Goal: Task Accomplishment & Management: Use online tool/utility

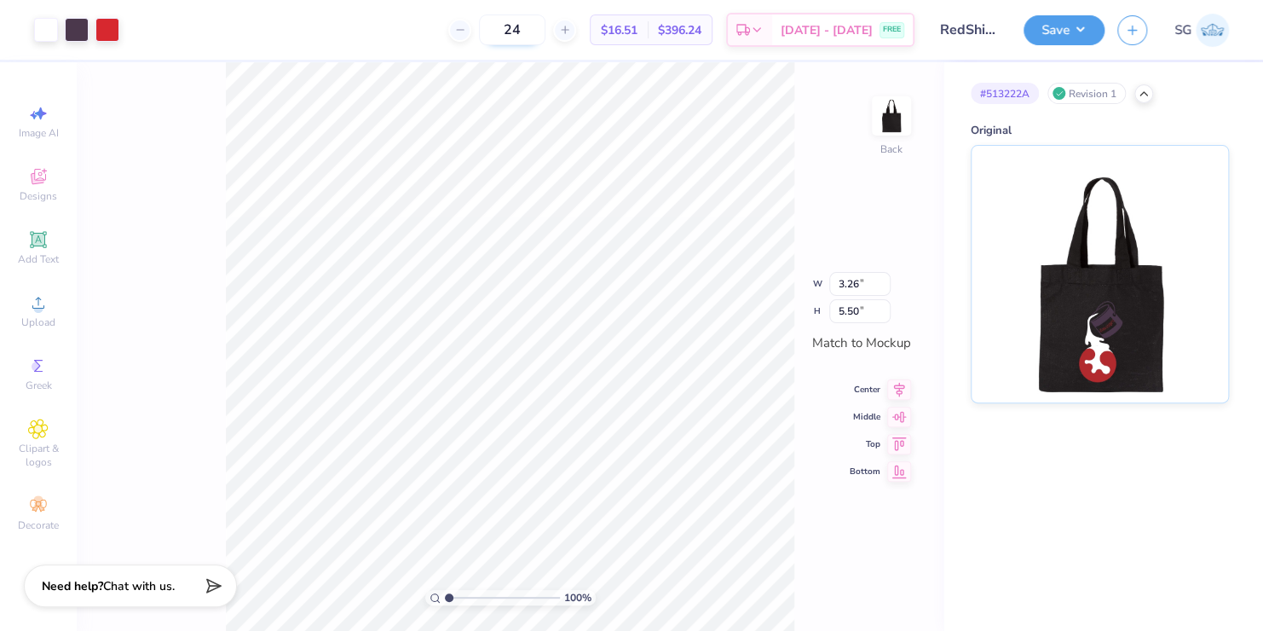
click at [545, 28] on input "24" at bounding box center [512, 29] width 66 height 31
type input "2"
click at [545, 28] on input "12" at bounding box center [512, 29] width 66 height 31
type input "1"
type input "24"
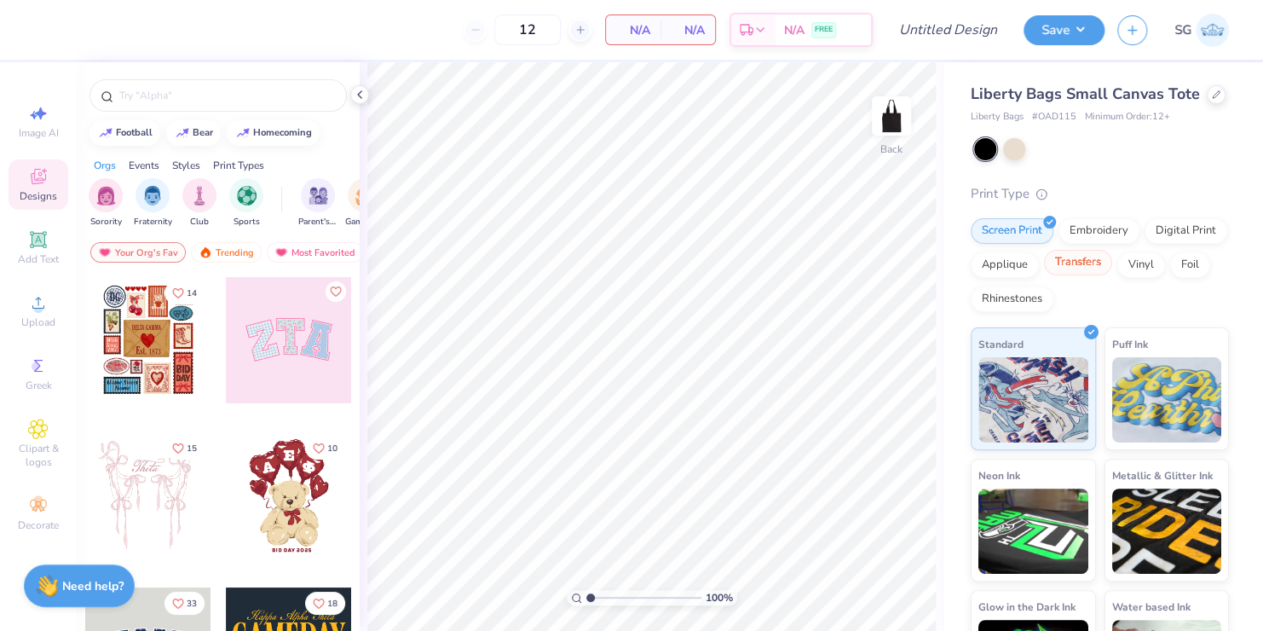
click at [1112, 275] on div "Transfers" at bounding box center [1078, 263] width 68 height 26
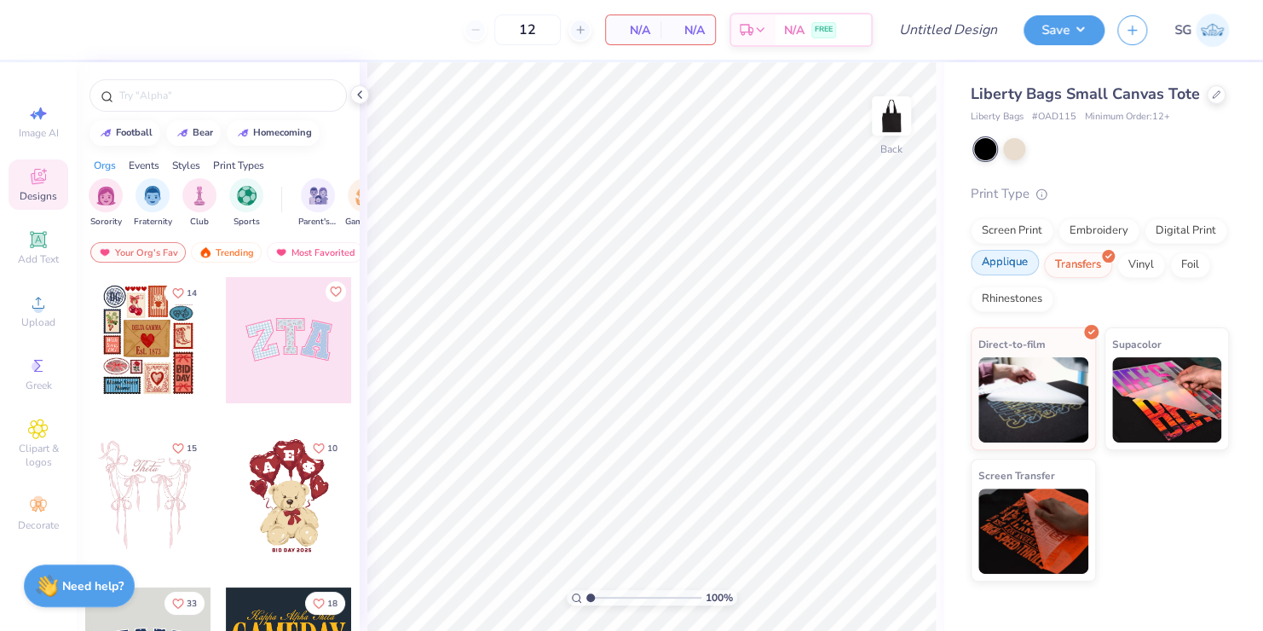
click at [1006, 262] on div "Applique" at bounding box center [1005, 263] width 68 height 26
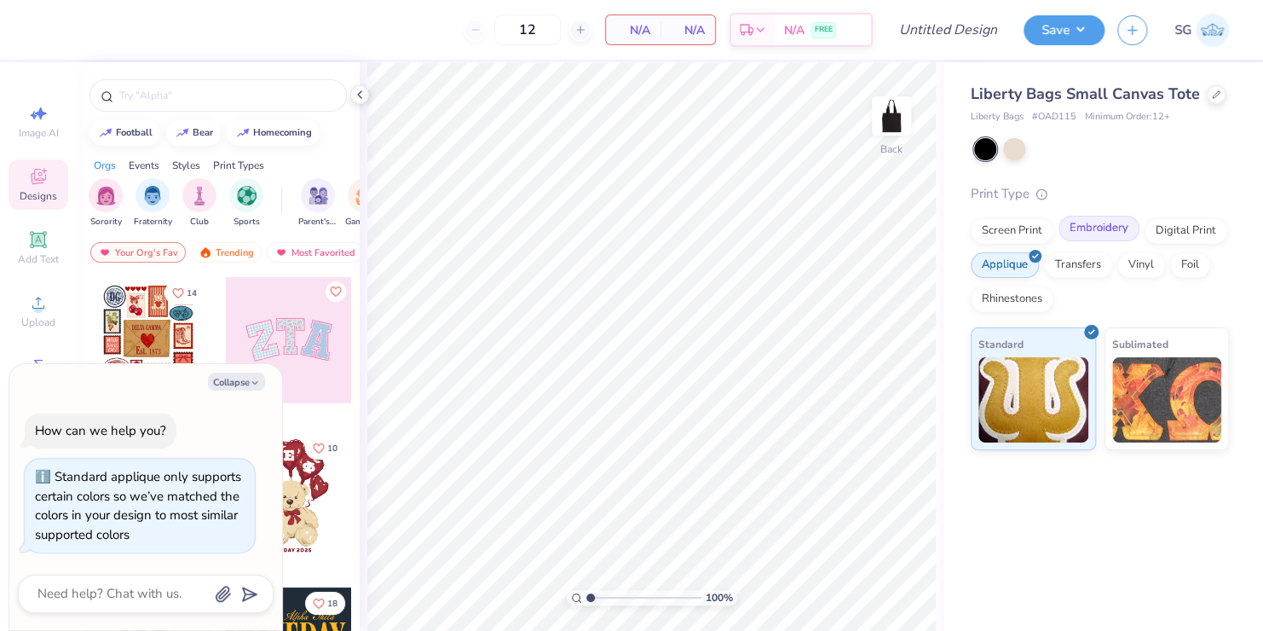
click at [1082, 224] on div "Embroidery" at bounding box center [1098, 229] width 81 height 26
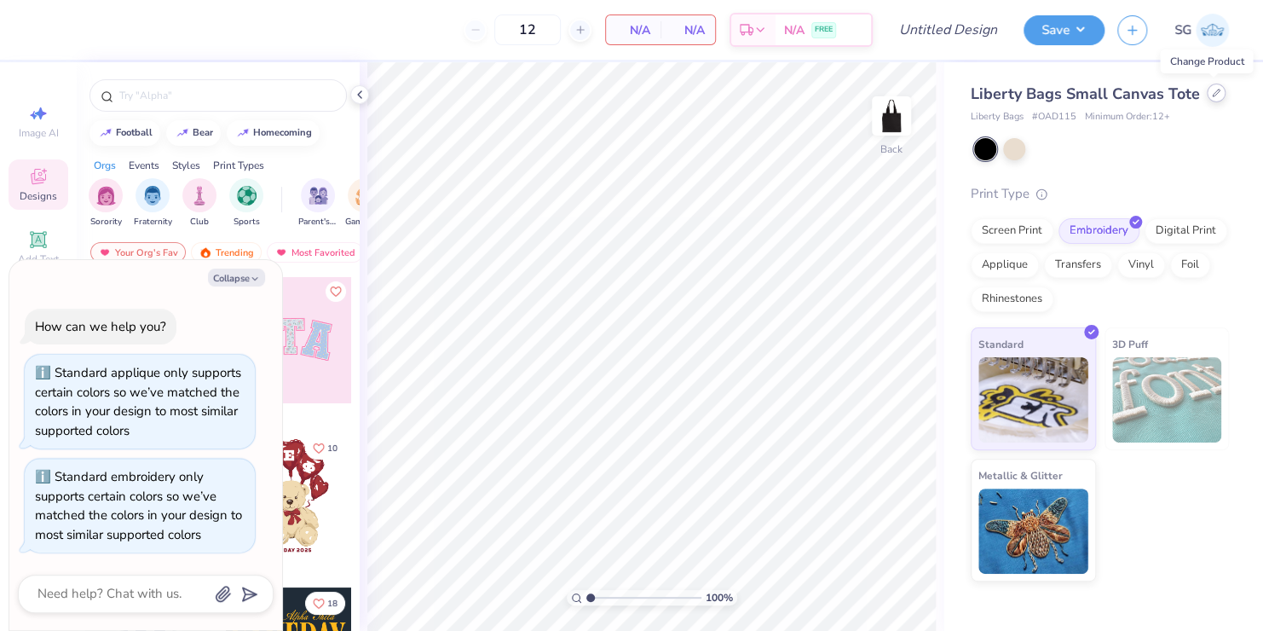
click at [1214, 95] on icon at bounding box center [1216, 93] width 9 height 9
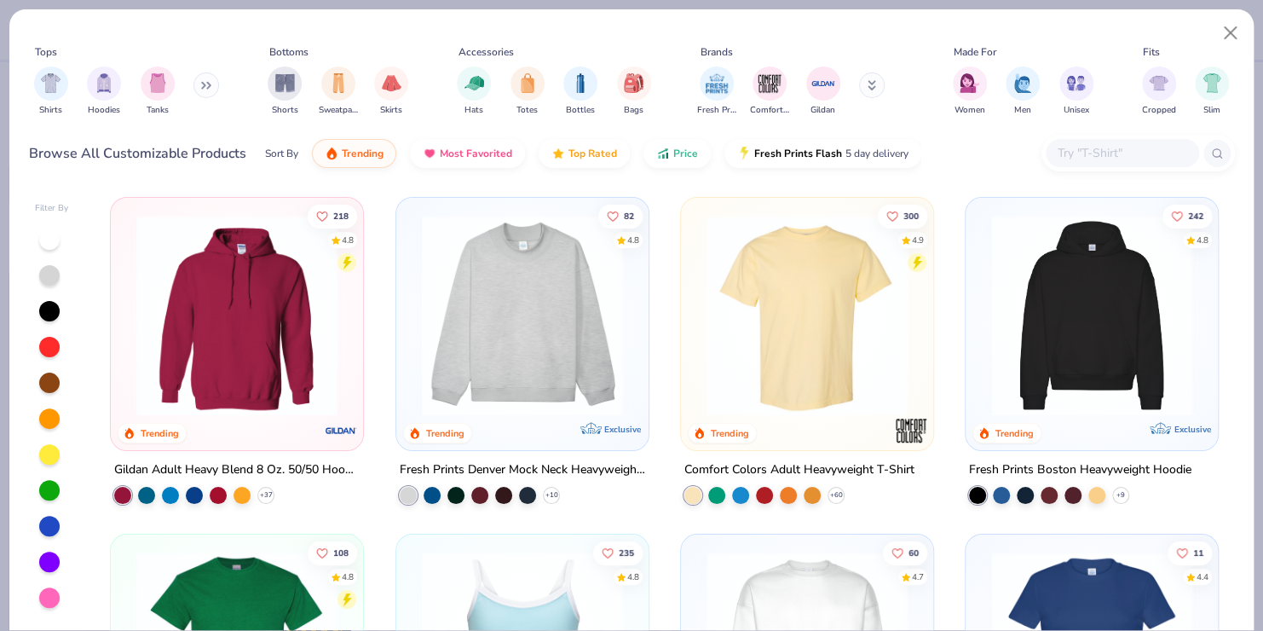
click at [811, 302] on div "218 4.8 Trending Gildan Adult Heavy Blend 8 Oz. 50/50 Hooded Sweatshirt + 37 82…" at bounding box center [665, 409] width 1140 height 442
click at [697, 302] on img at bounding box center [588, 315] width 218 height 201
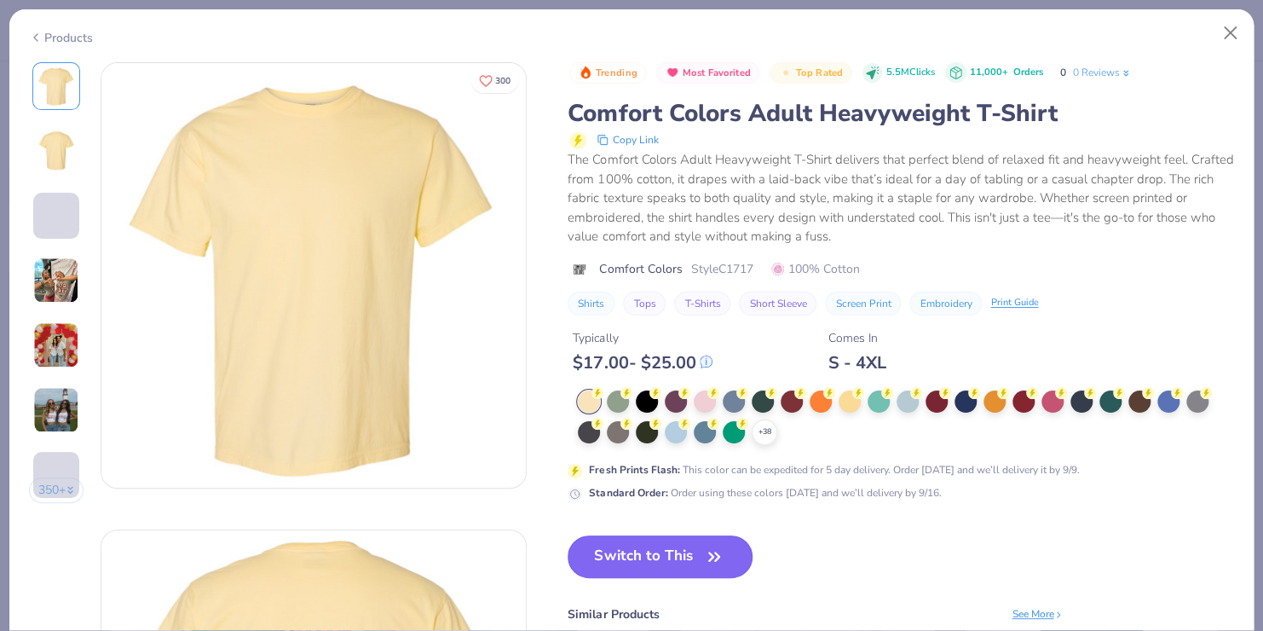
click at [680, 555] on button "Switch to This" at bounding box center [659, 556] width 185 height 43
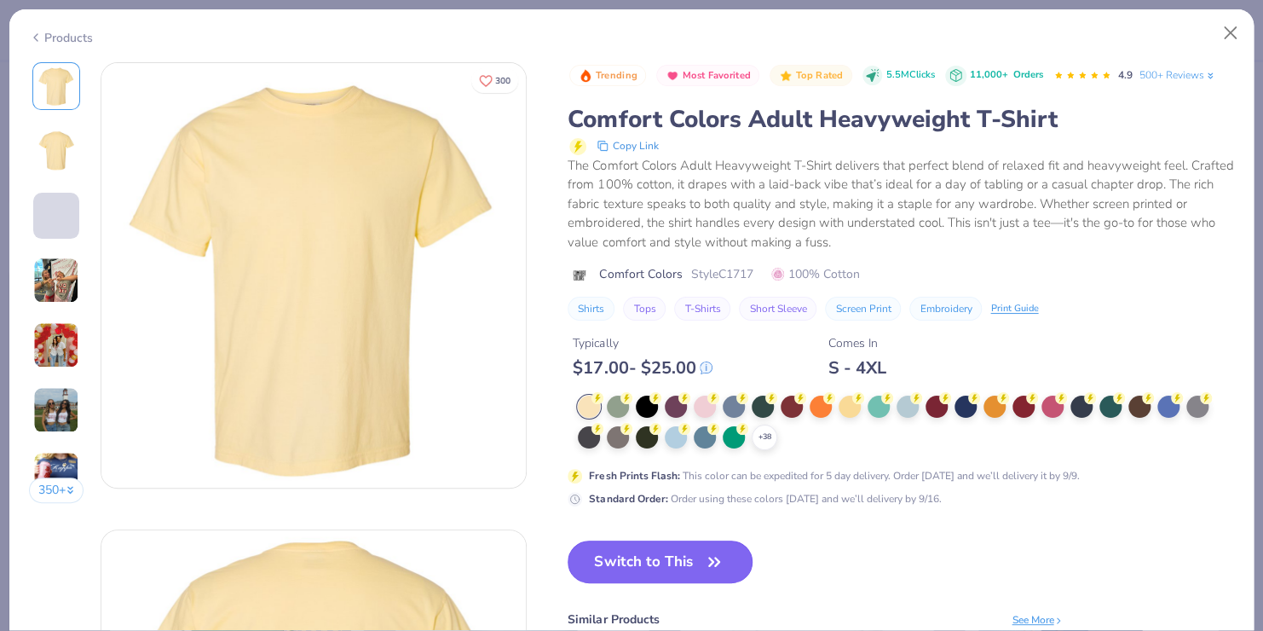
scroll to position [183, 0]
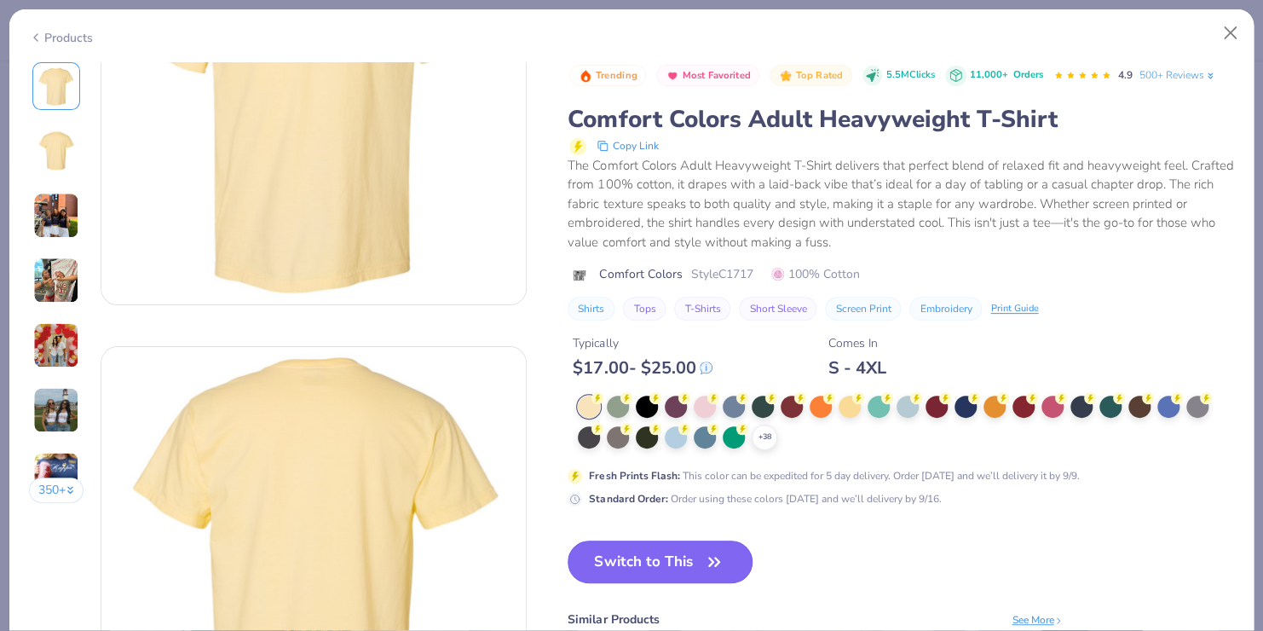
click at [680, 555] on button "Switch to This" at bounding box center [659, 561] width 185 height 43
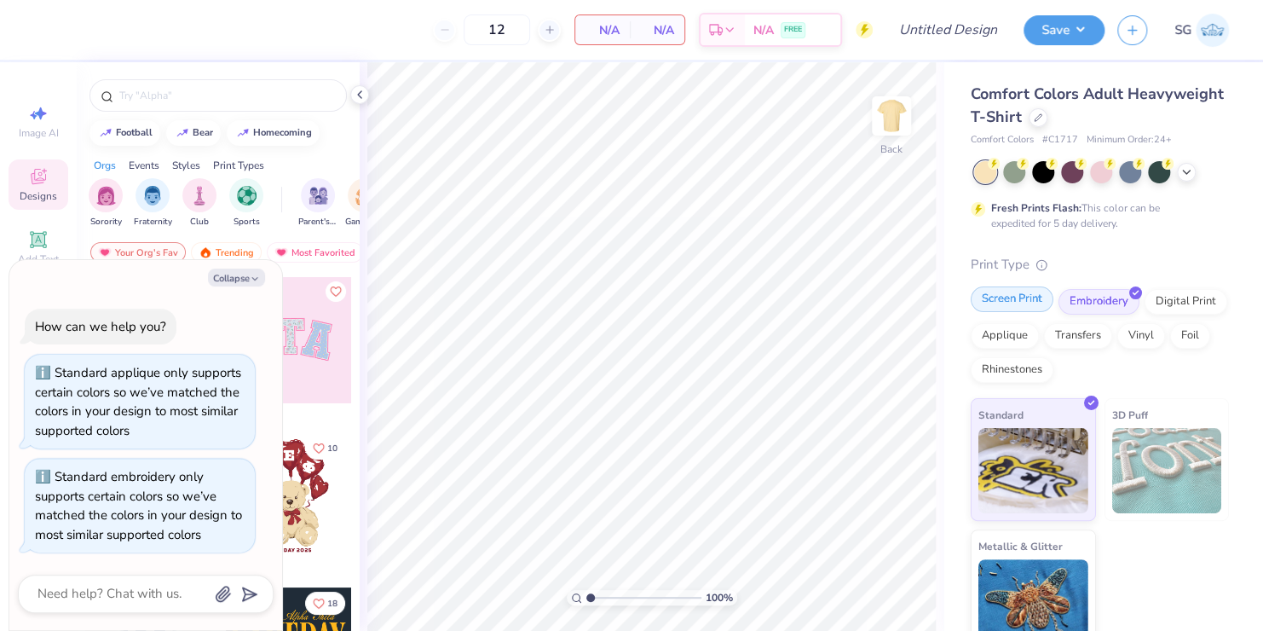
scroll to position [20, 0]
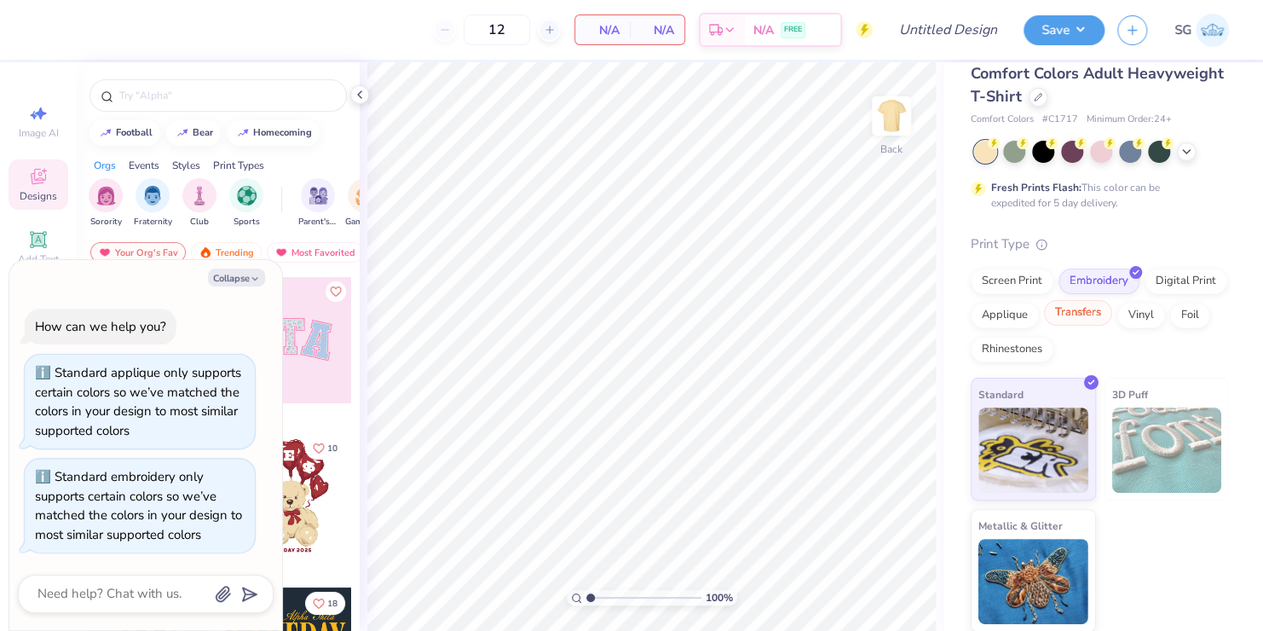
click at [1112, 308] on div "Transfers" at bounding box center [1078, 313] width 68 height 26
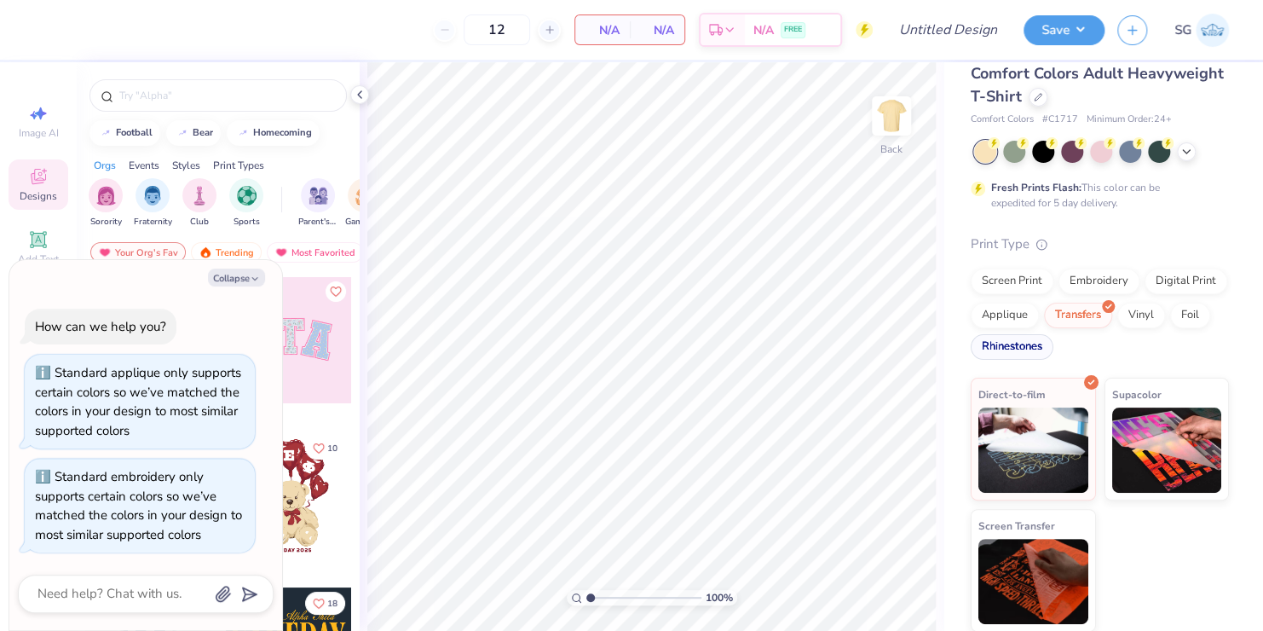
click at [1053, 349] on div "Rhinestones" at bounding box center [1012, 347] width 83 height 26
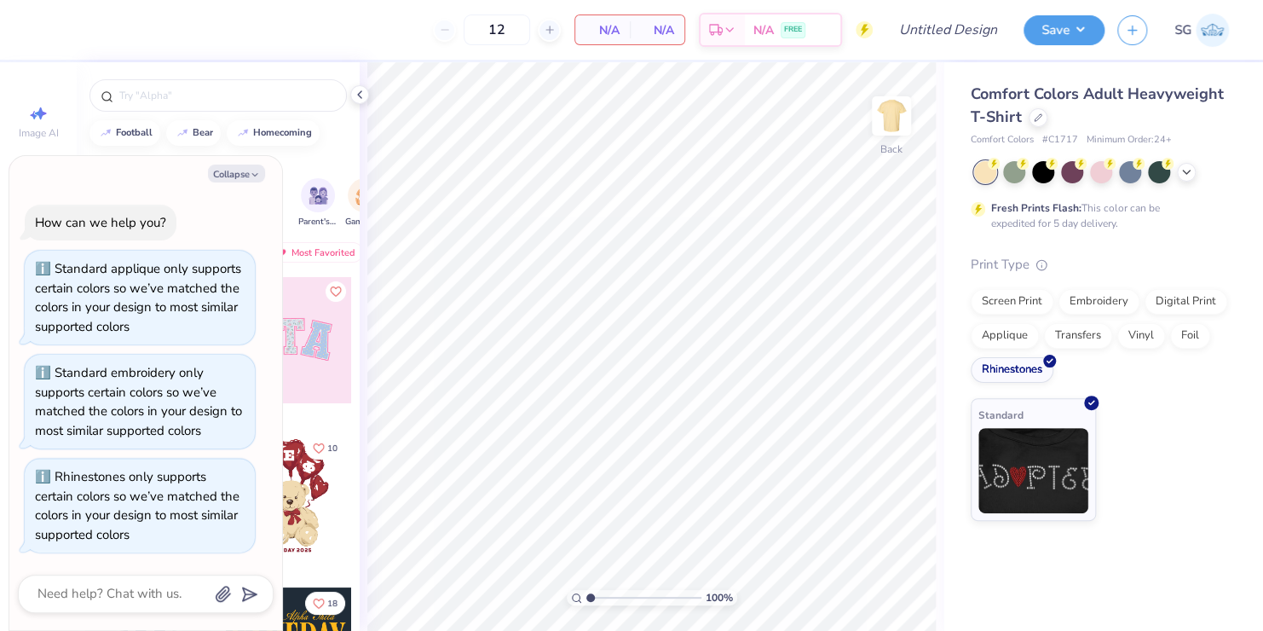
scroll to position [0, 0]
click at [1018, 331] on div "Applique" at bounding box center [1005, 333] width 68 height 26
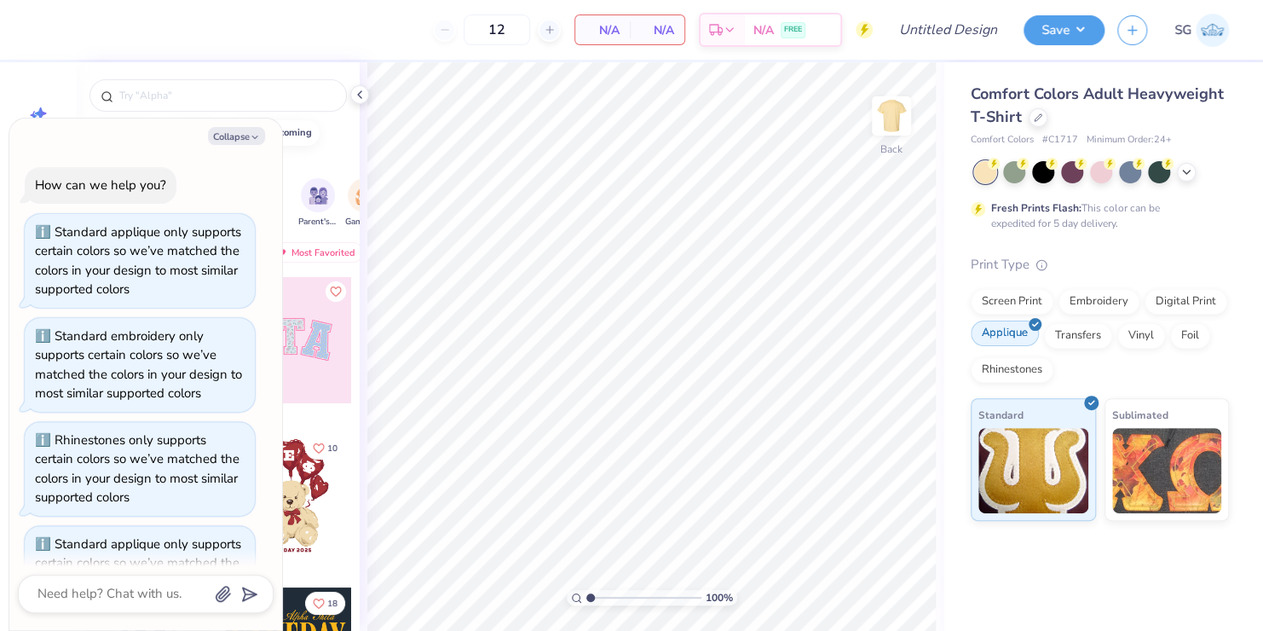
scroll to position [66, 0]
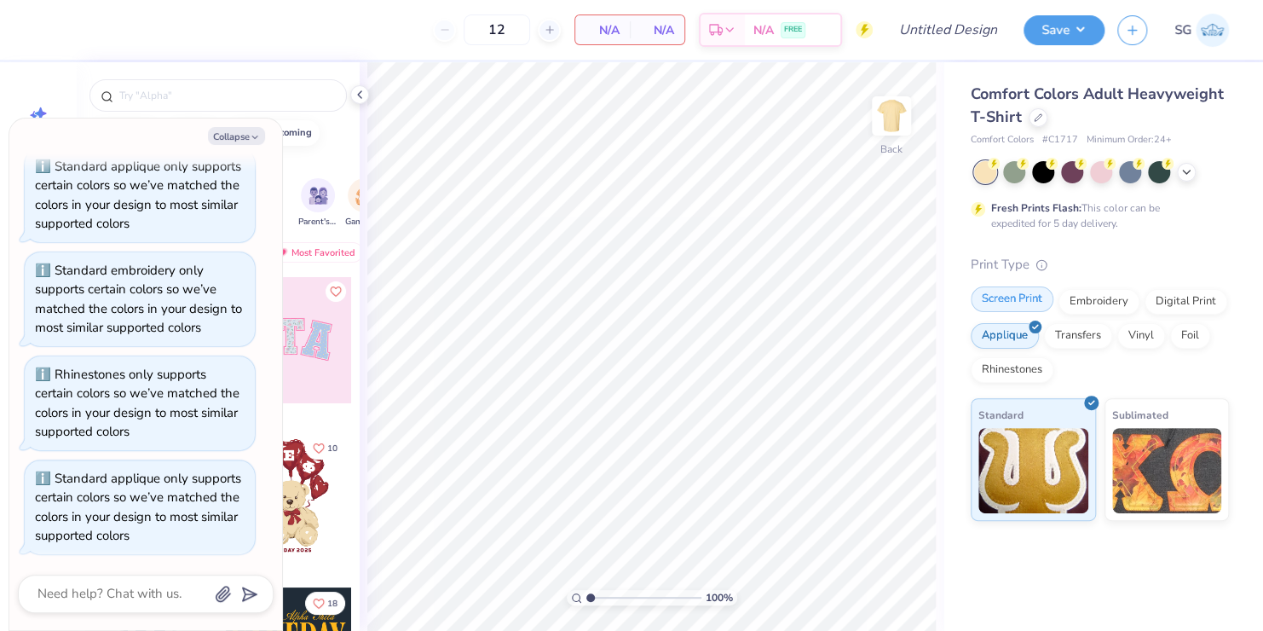
click at [1015, 299] on div "Screen Print" at bounding box center [1012, 299] width 83 height 26
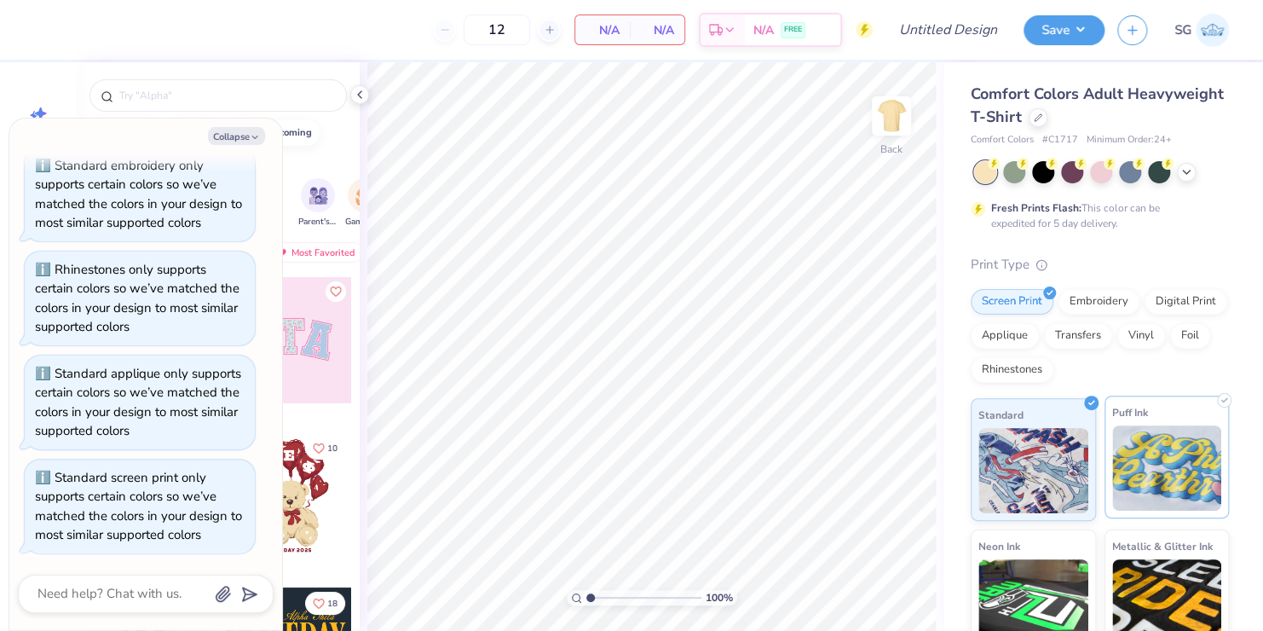
scroll to position [153, 0]
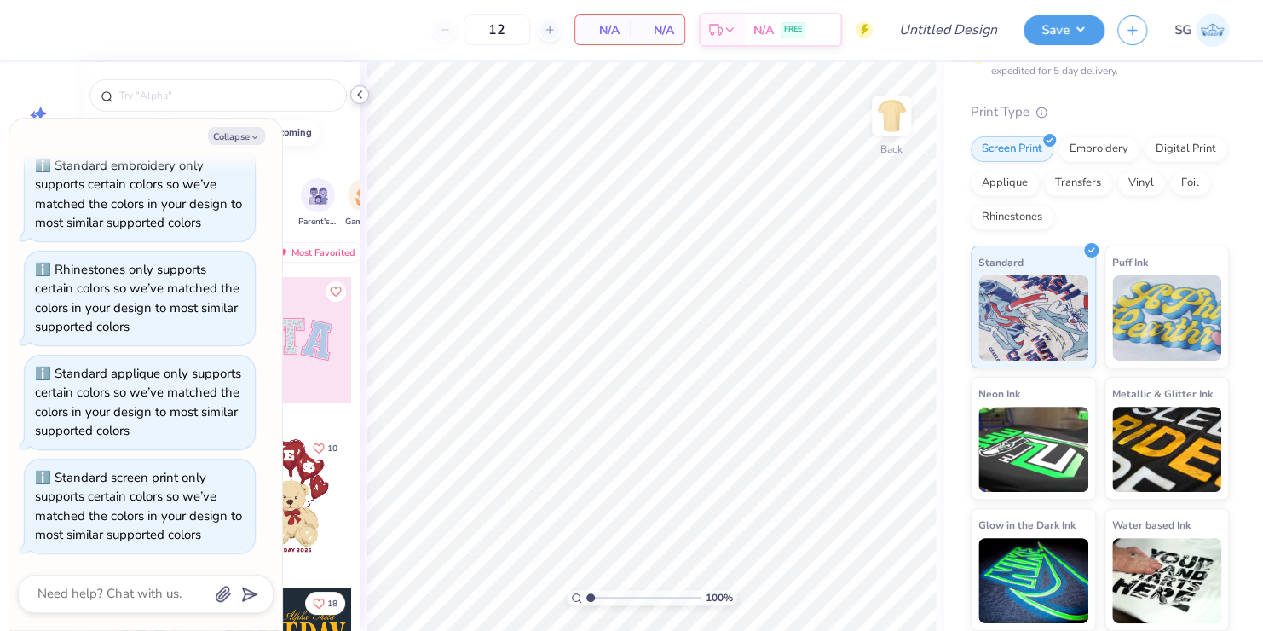
click at [356, 89] on icon at bounding box center [360, 95] width 14 height 14
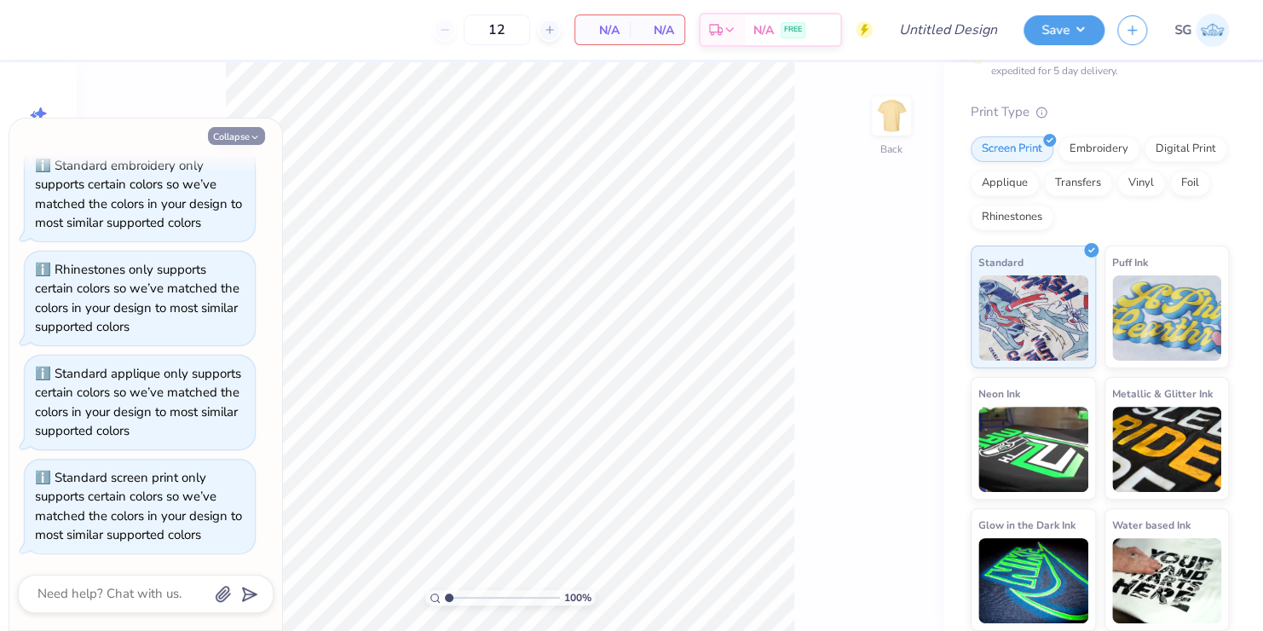
click at [248, 133] on button "Collapse" at bounding box center [236, 136] width 57 height 18
type textarea "x"
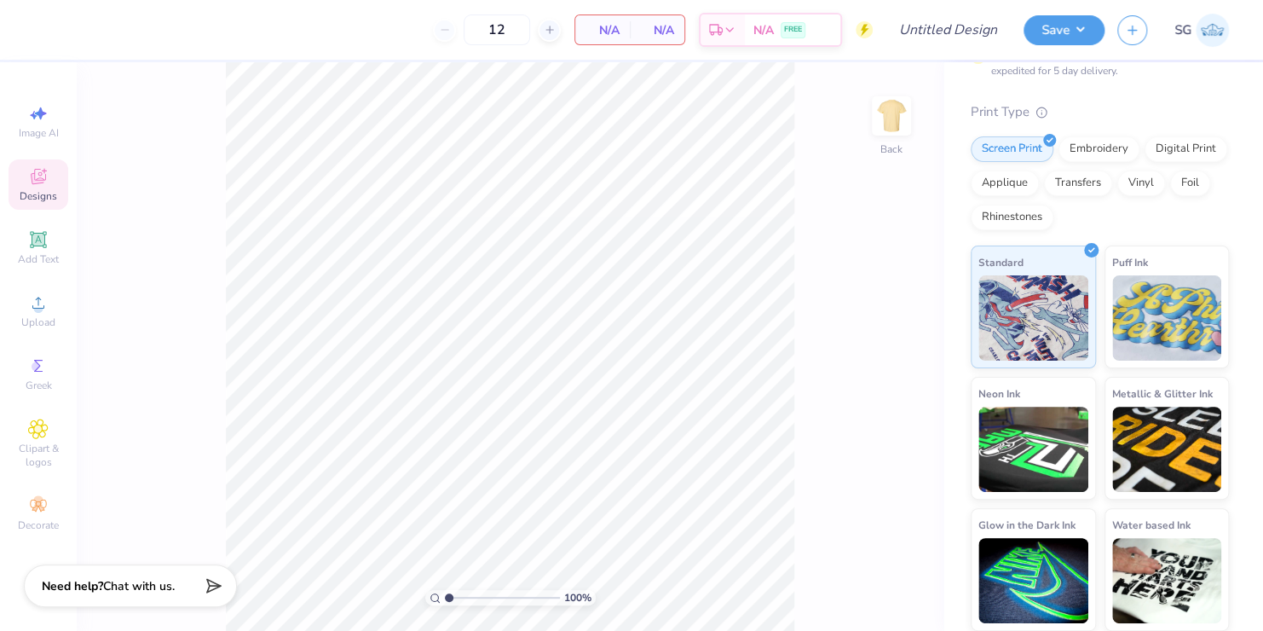
click at [148, 142] on div "100 % Back" at bounding box center [510, 346] width 867 height 568
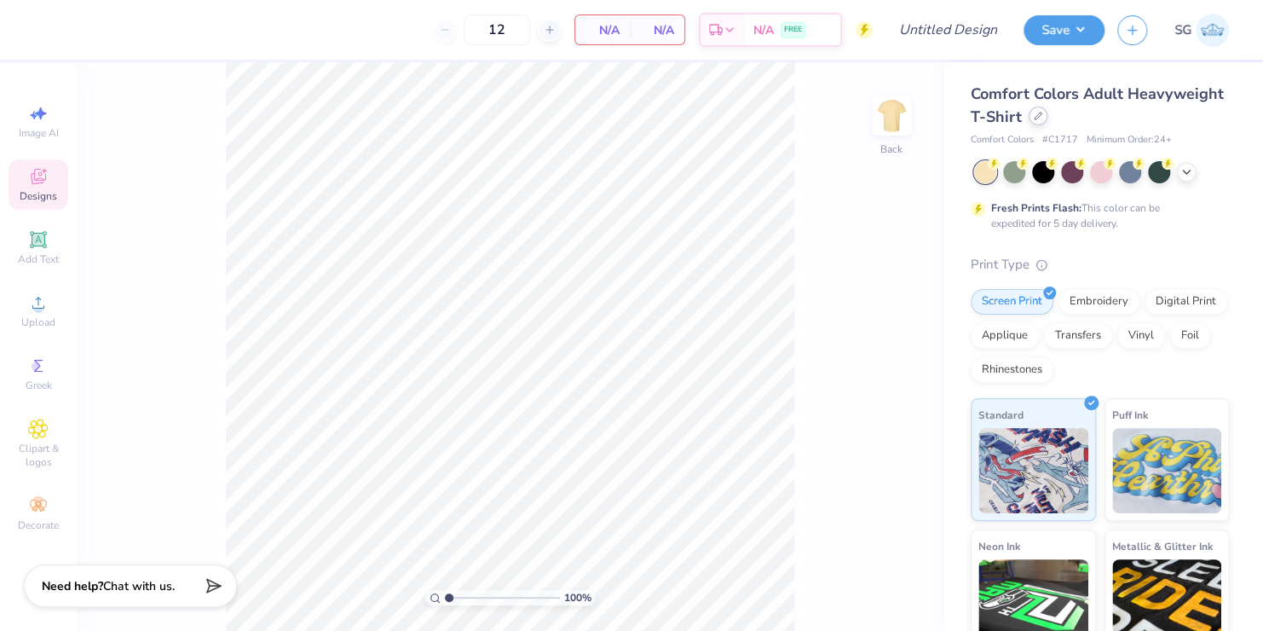
click at [1047, 116] on div at bounding box center [1037, 116] width 19 height 19
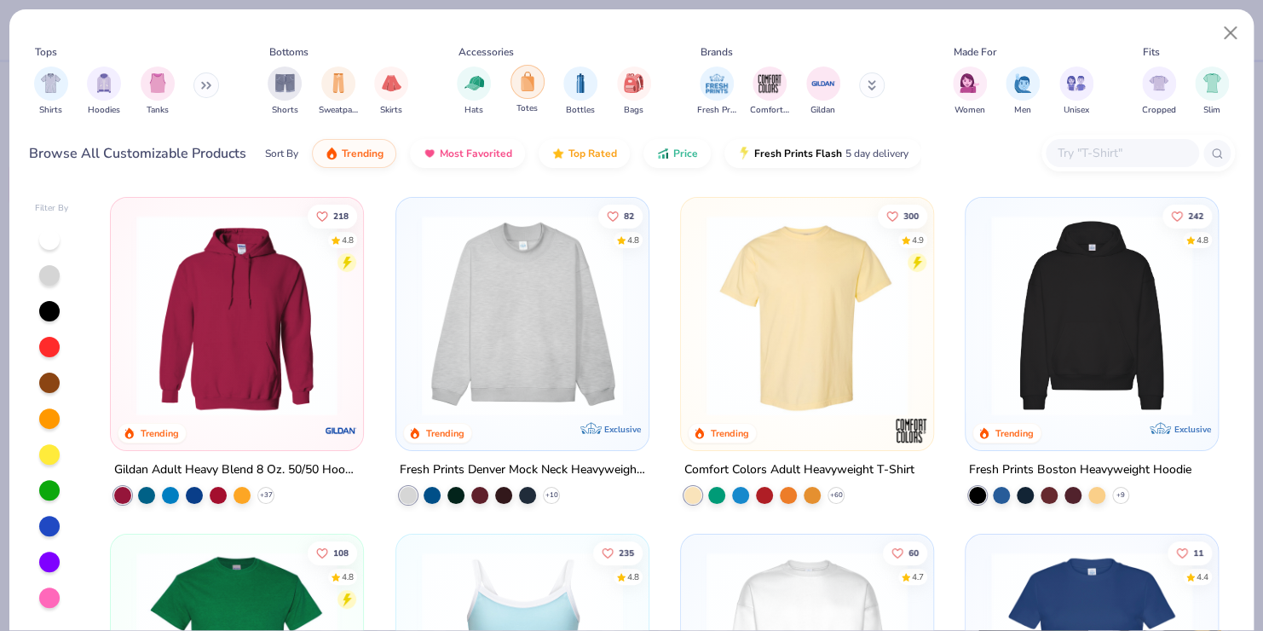
click at [526, 85] on img "filter for Totes" at bounding box center [527, 82] width 19 height 20
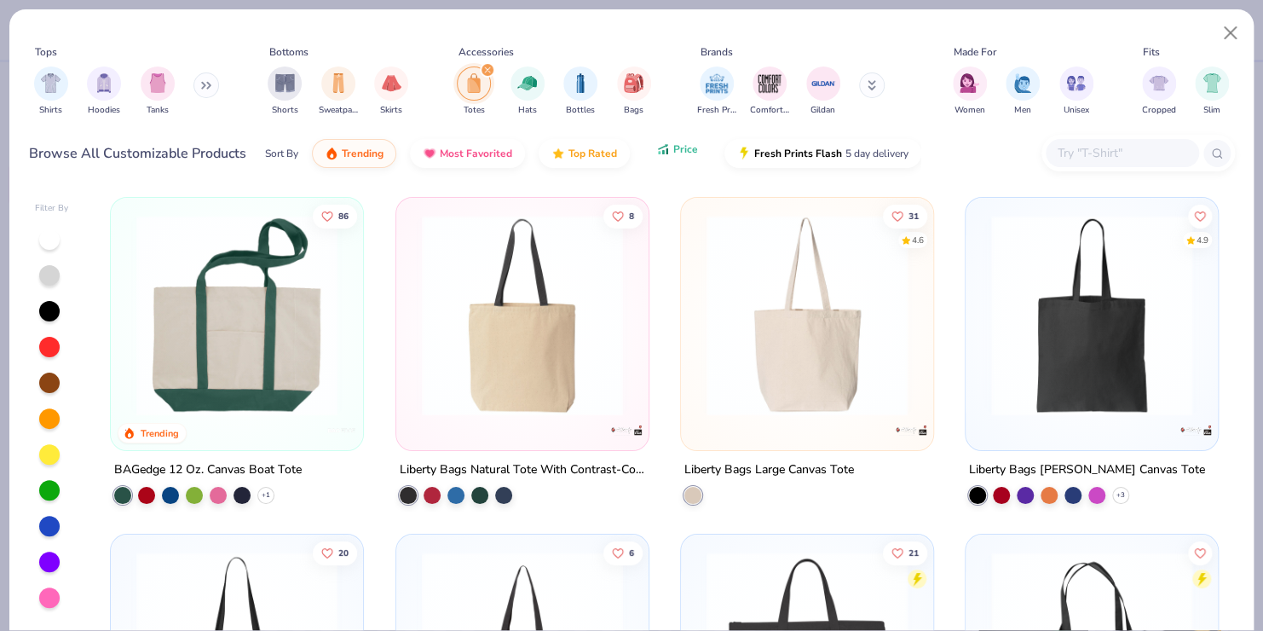
click at [666, 158] on button "Price" at bounding box center [676, 149] width 67 height 29
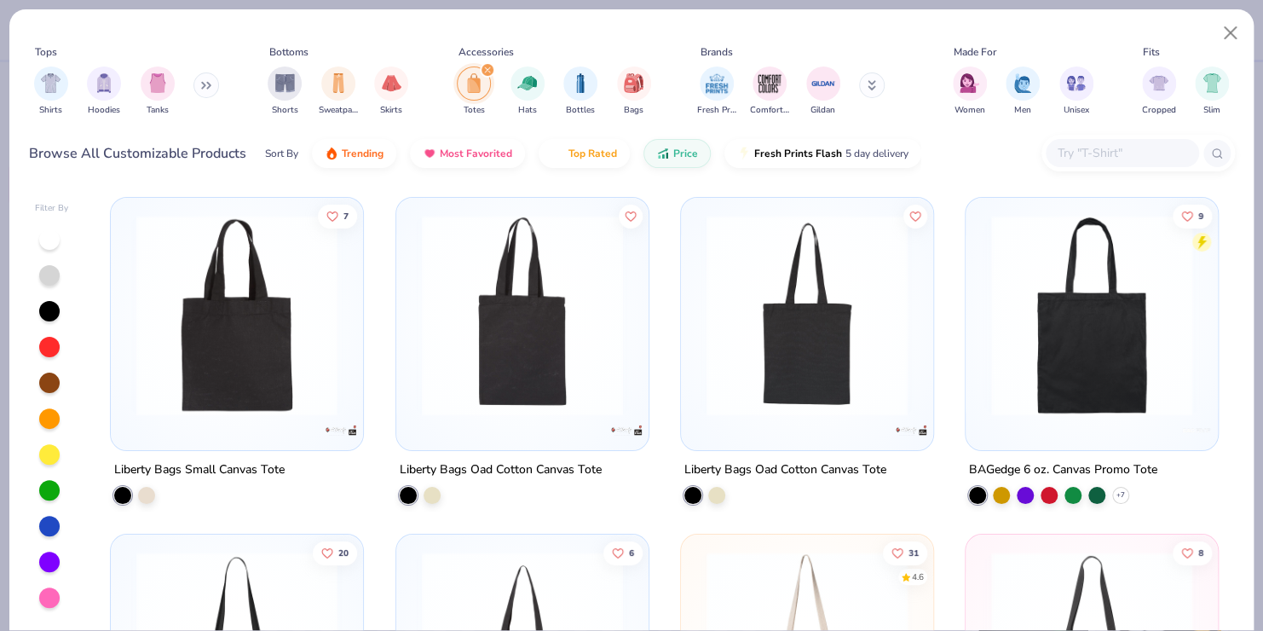
click at [247, 369] on img at bounding box center [237, 315] width 218 height 201
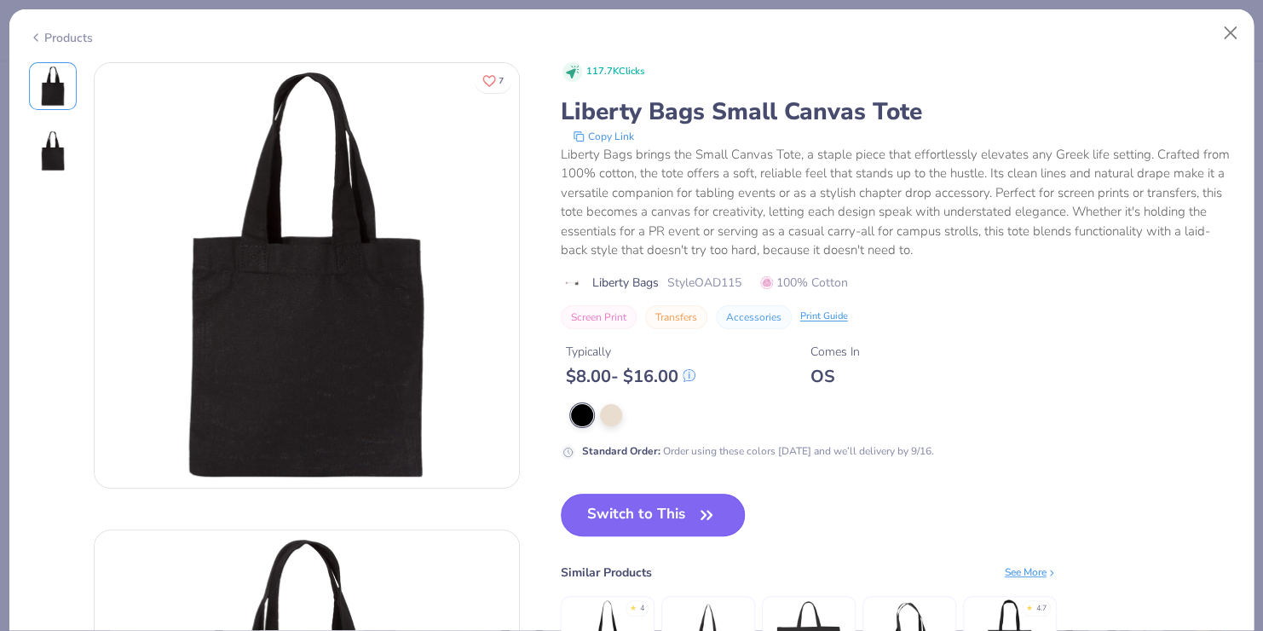
click at [669, 508] on button "Switch to This" at bounding box center [653, 514] width 185 height 43
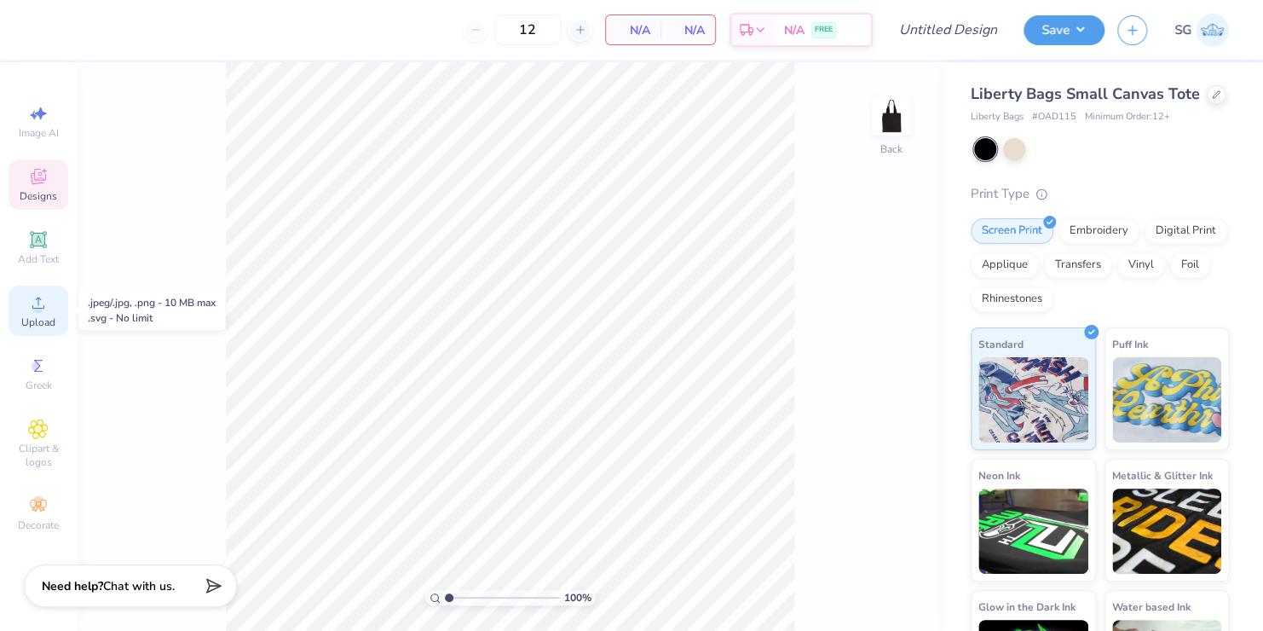
click at [37, 310] on circle at bounding box center [37, 307] width 9 height 9
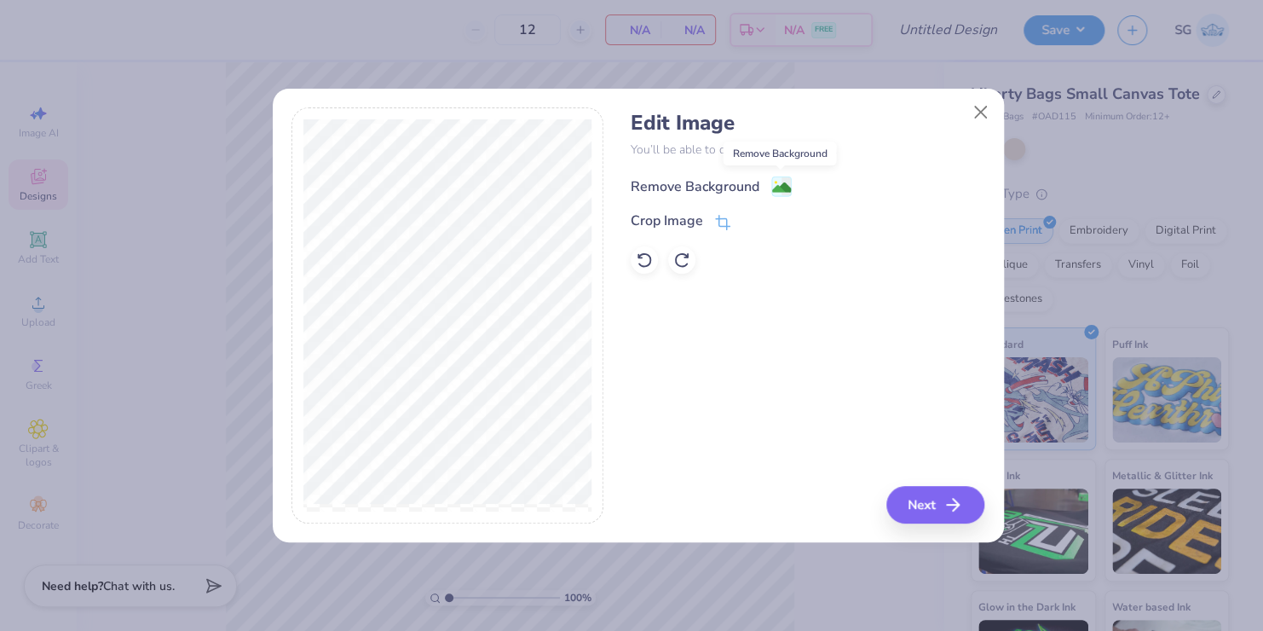
click at [782, 181] on image at bounding box center [781, 187] width 19 height 19
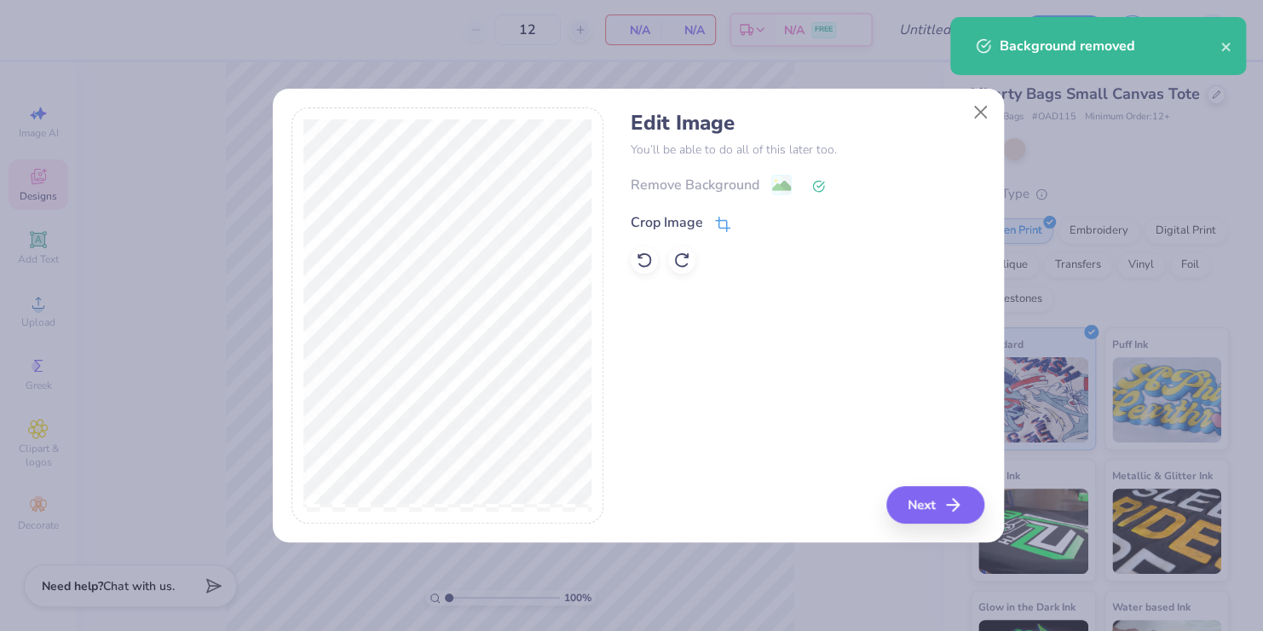
click at [715, 221] on icon at bounding box center [722, 223] width 15 height 15
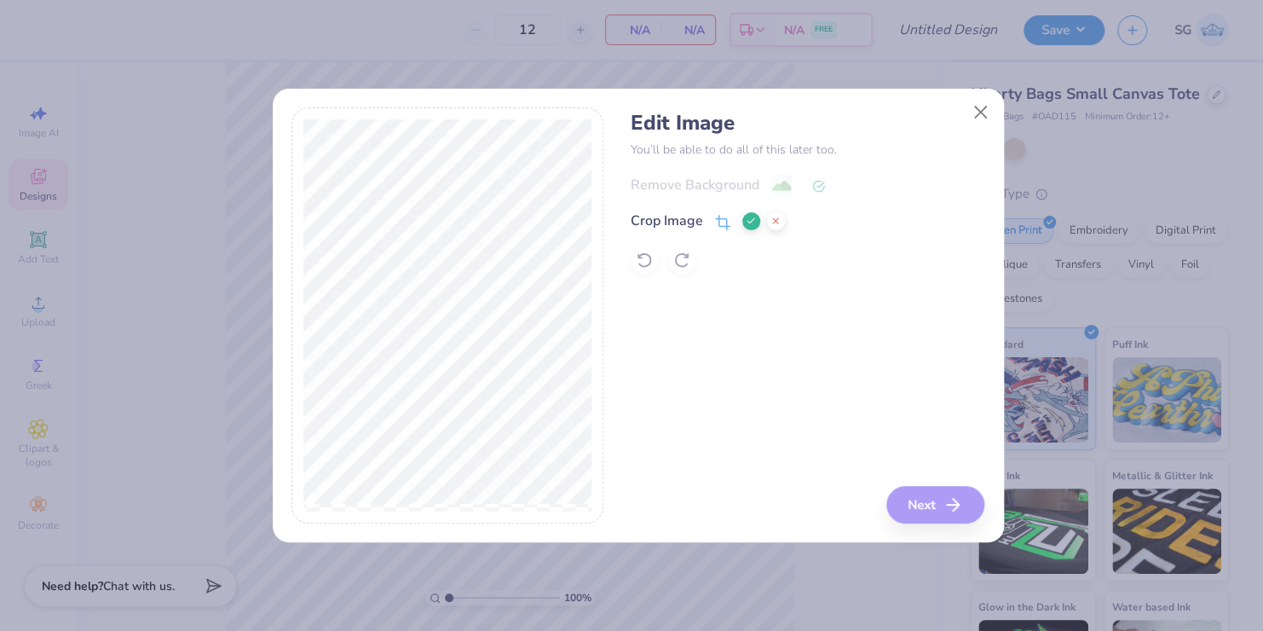
click at [810, 300] on div "Edit Image You’ll be able to do all of this later too. Remove Background Crop I…" at bounding box center [808, 315] width 354 height 416
click at [746, 225] on icon at bounding box center [751, 221] width 10 height 10
click at [907, 508] on button "Next" at bounding box center [938, 504] width 98 height 37
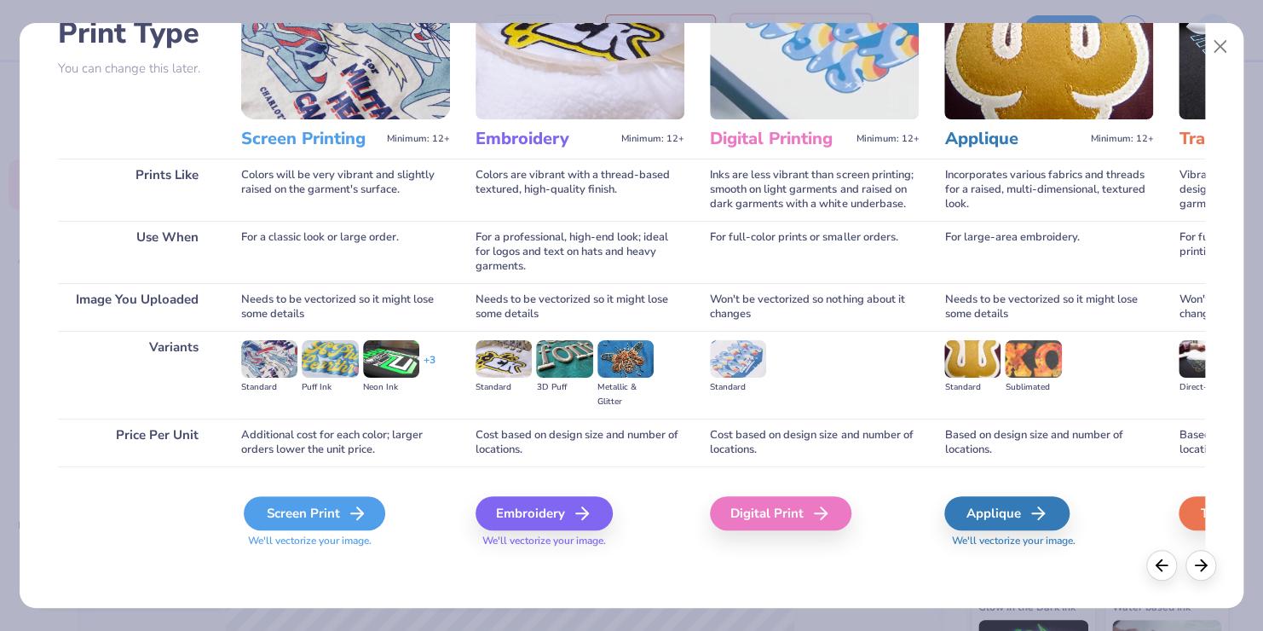
click at [337, 510] on div "Screen Print" at bounding box center [314, 513] width 141 height 34
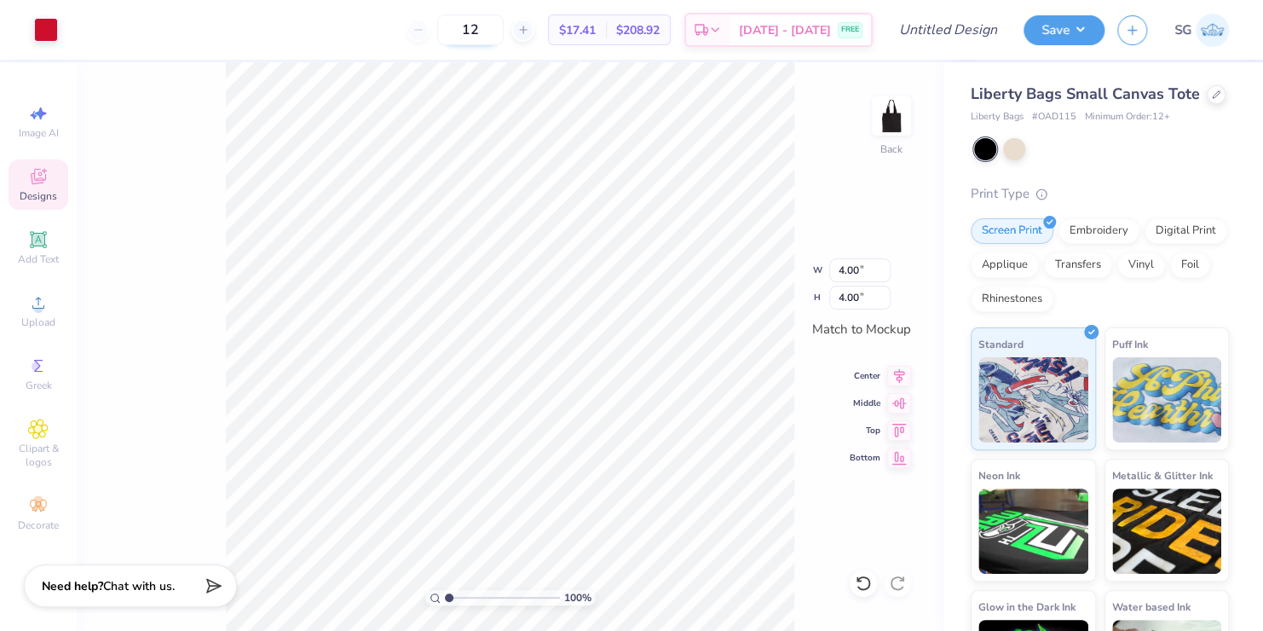
click at [504, 31] on input "12" at bounding box center [470, 29] width 66 height 31
type input "1"
type input "24"
click at [1077, 20] on button "Save" at bounding box center [1063, 28] width 81 height 30
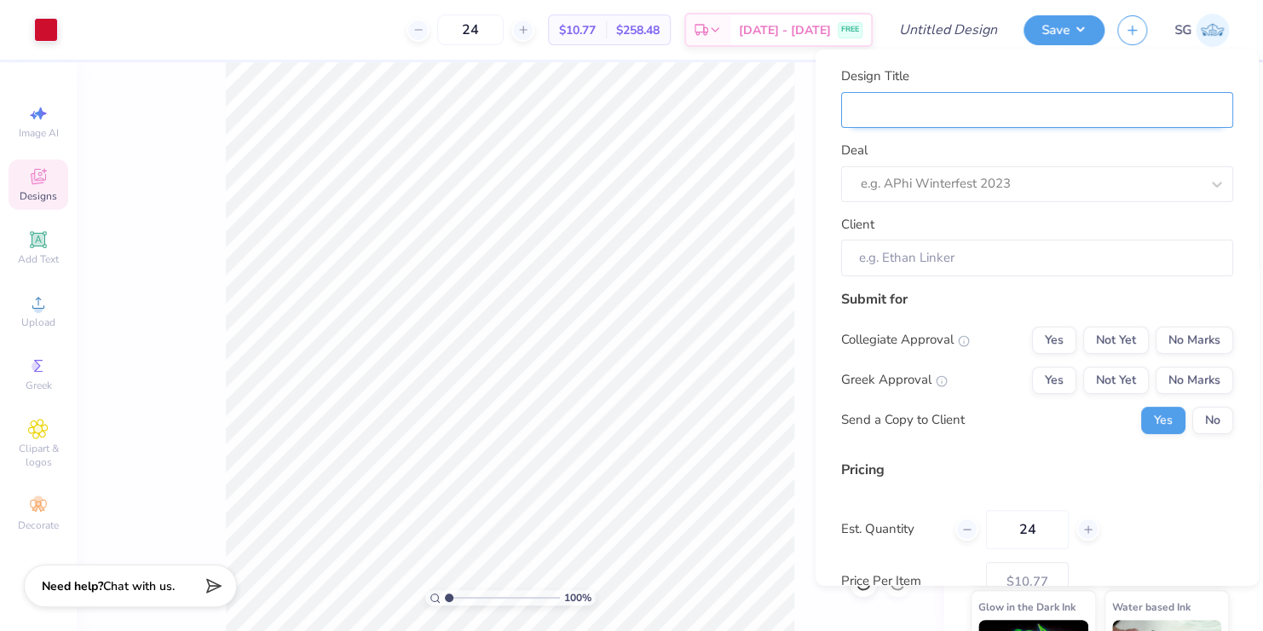
click at [1030, 108] on input "Design Title" at bounding box center [1037, 109] width 392 height 37
type input "R"
type input "Re"
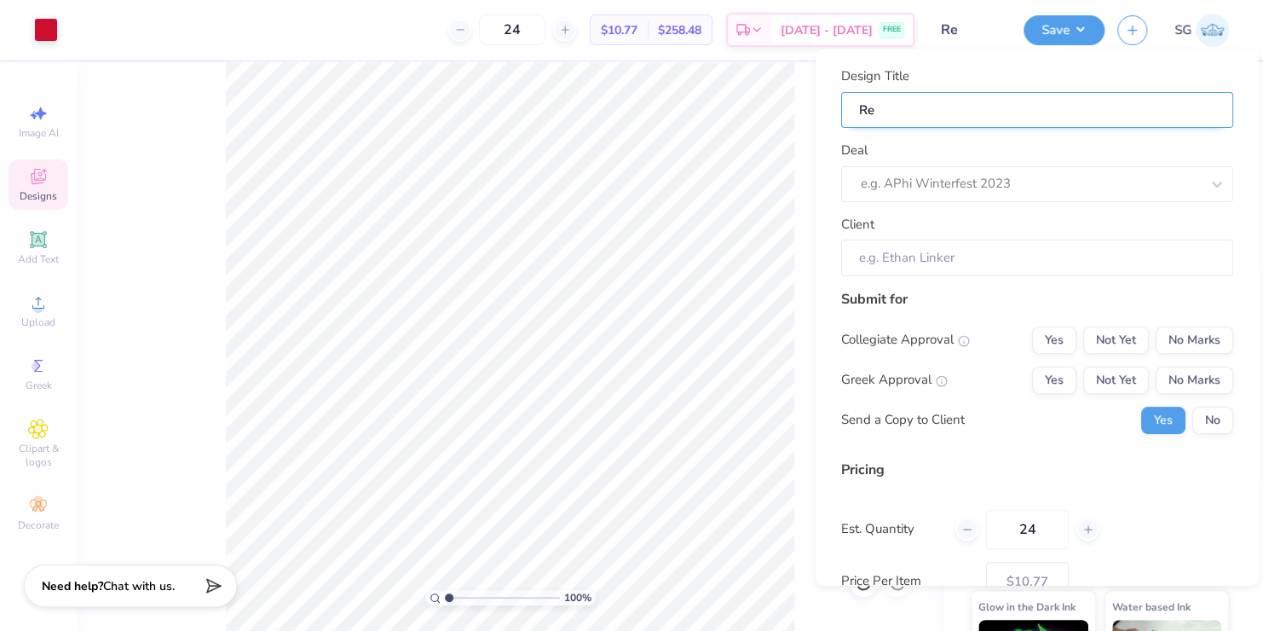
type input "Red"
type input "RedS"
type input "RedSH"
type input "RedSHi"
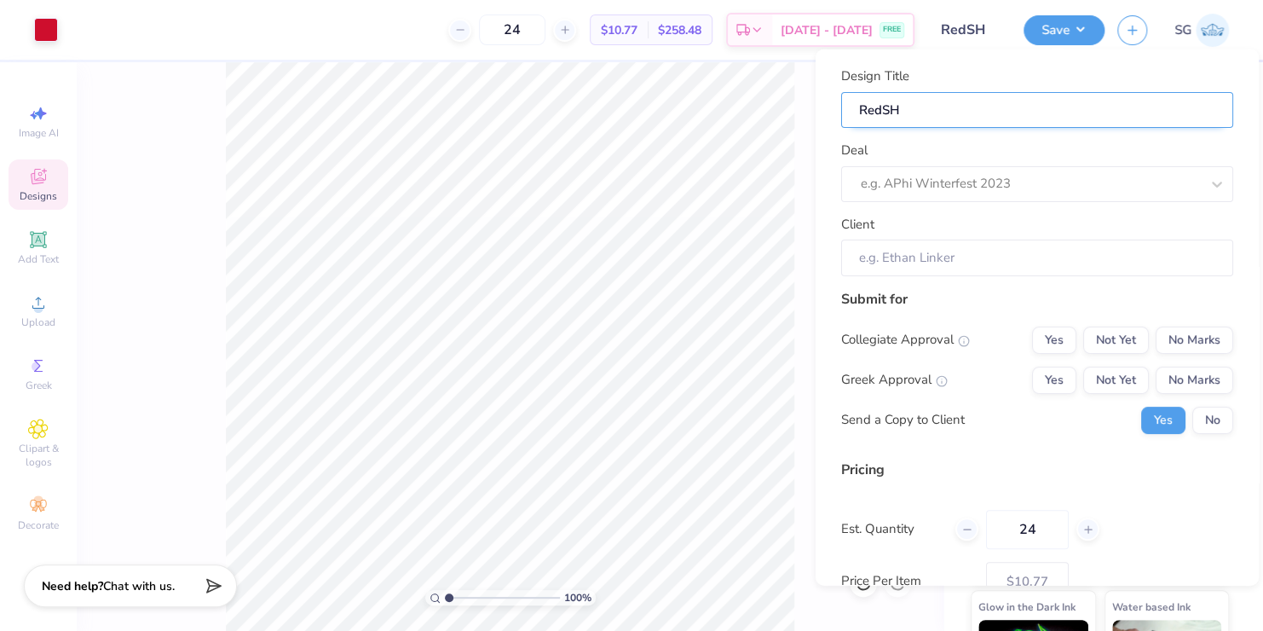
type input "RedSHi"
type input "RedSHif"
type input "RedSHift"
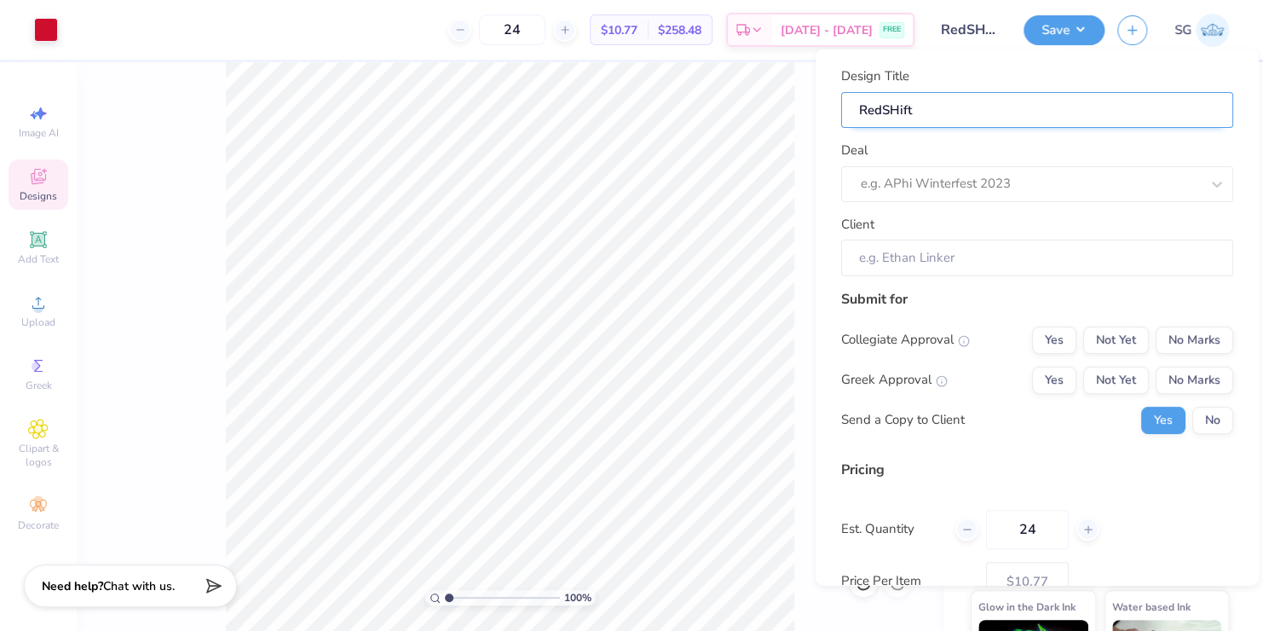
type input "RedSHift"
type input "RedSHift T"
type input "RedSHift To"
type input "RedSHift Tot"
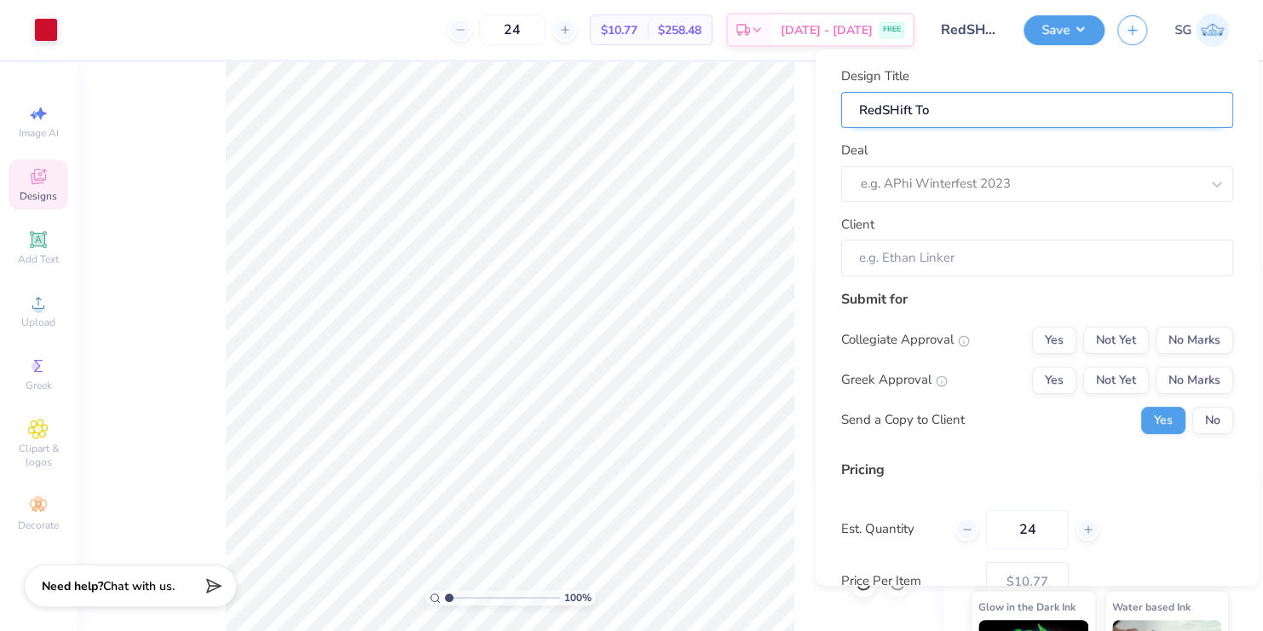
type input "RedSHift Tot"
type input "RedSHift Tote"
type input "RedSift Tote"
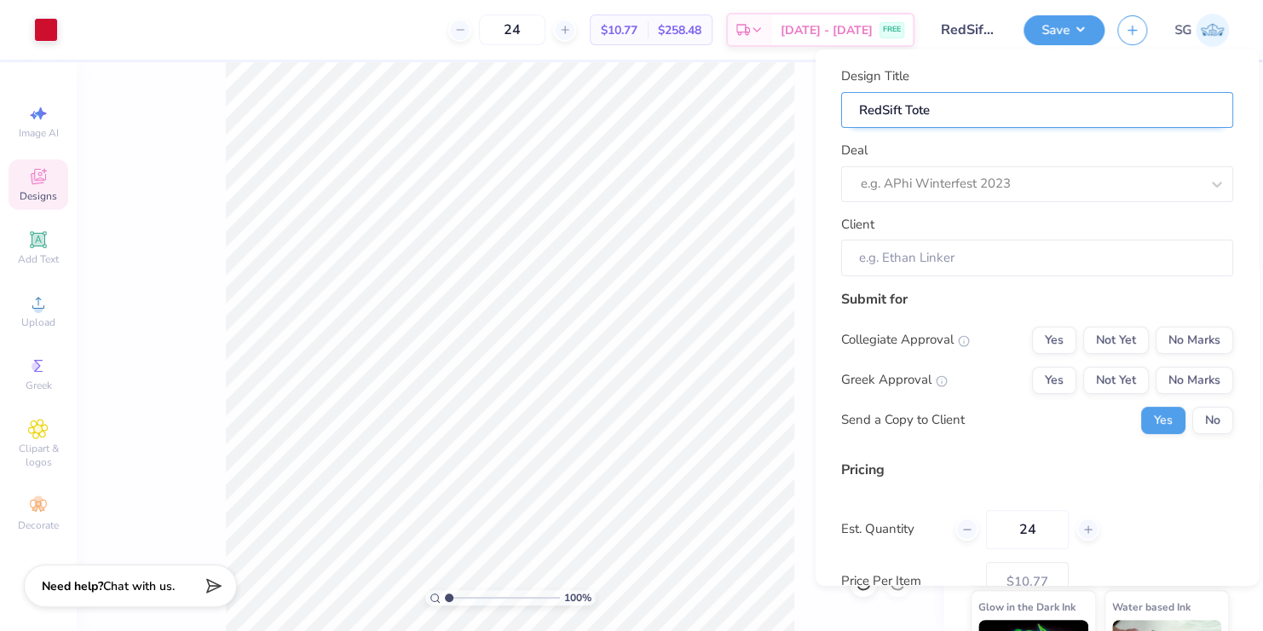
type input "RedShift Tote"
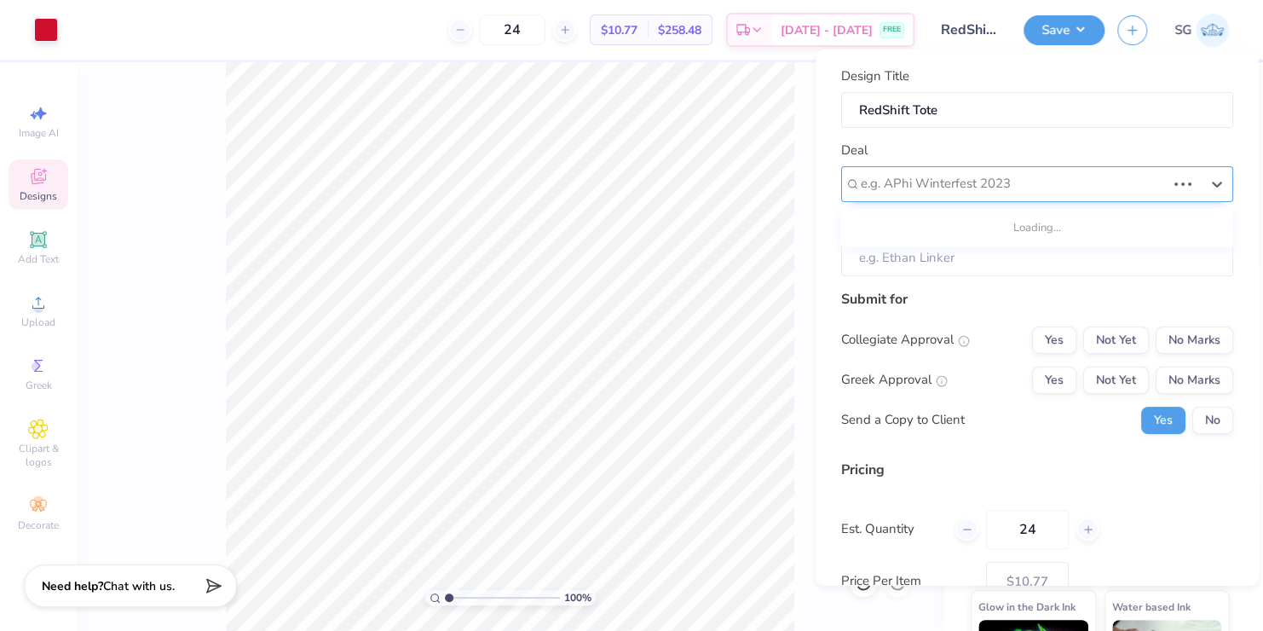
click at [925, 178] on div at bounding box center [1013, 183] width 305 height 23
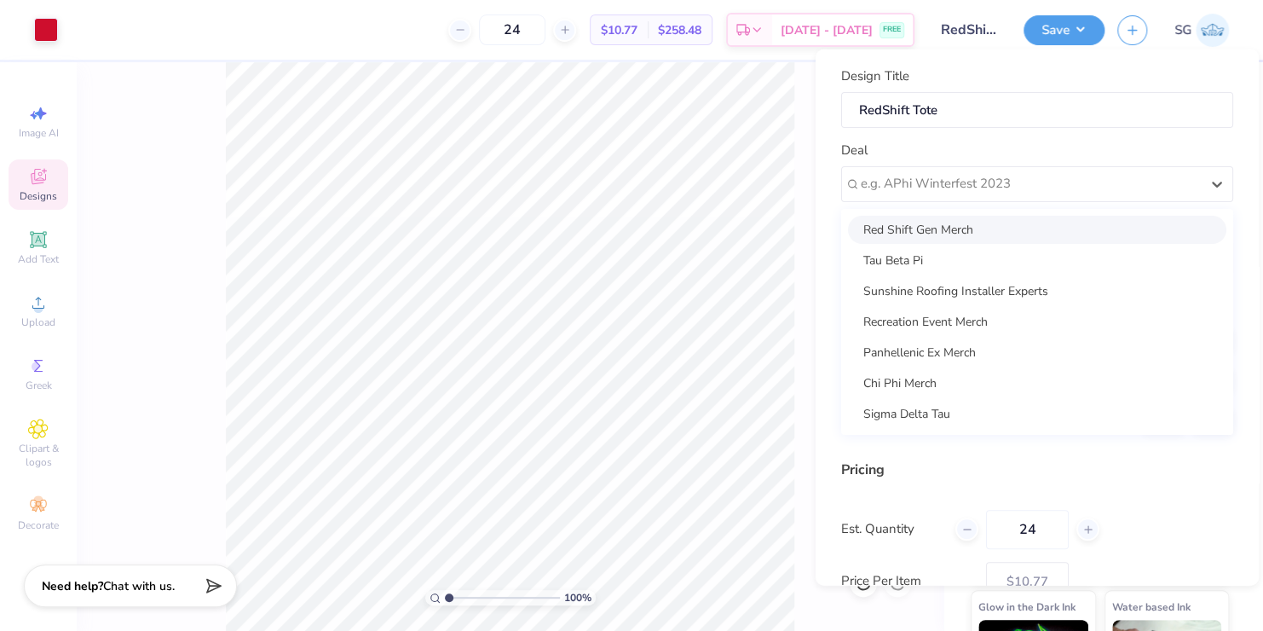
click at [919, 227] on div "Red Shift Gen Merch" at bounding box center [1037, 229] width 378 height 28
type input "[PERSON_NAME]"
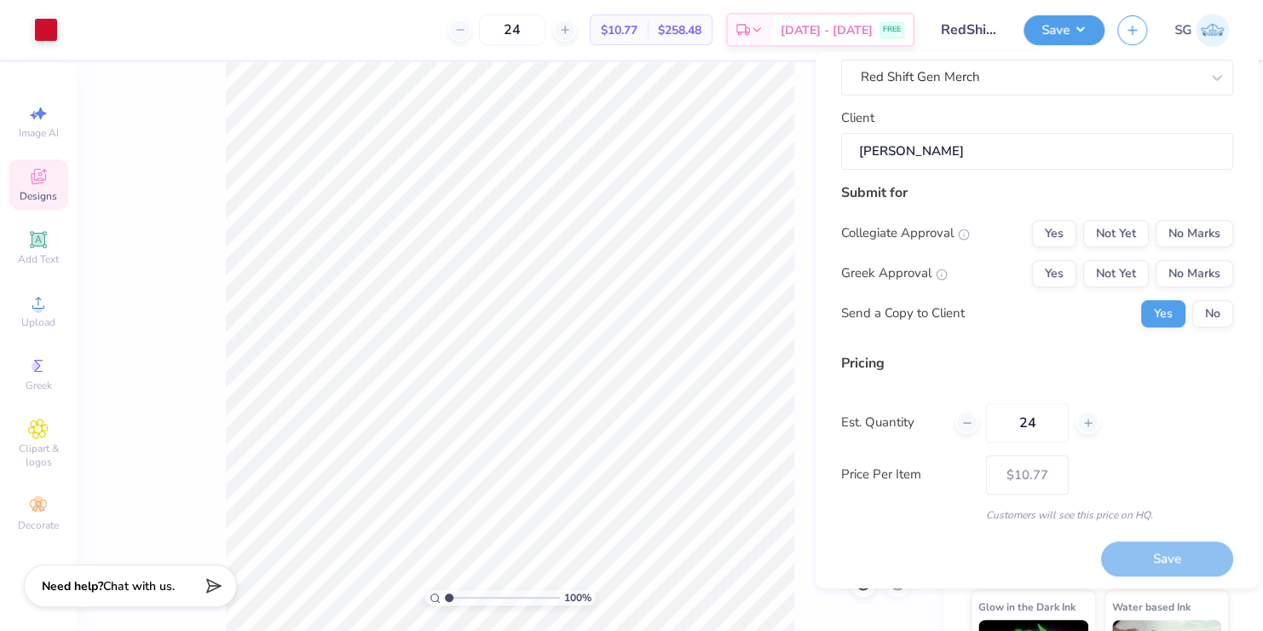
scroll to position [112, 0]
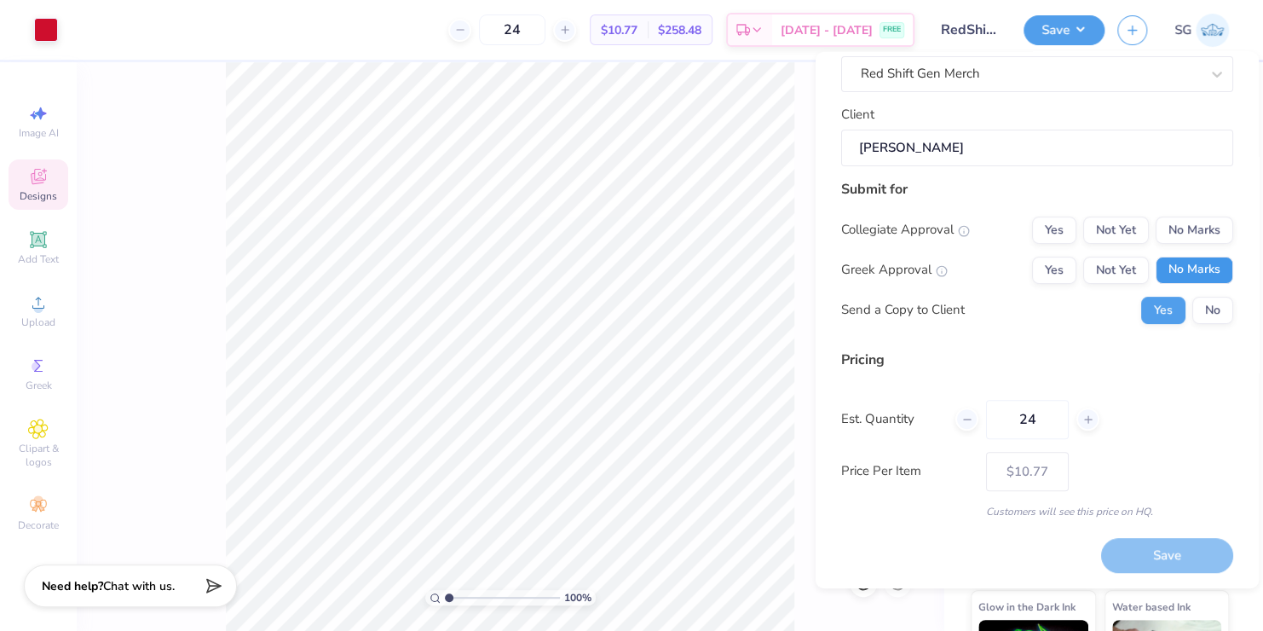
click at [1204, 259] on button "No Marks" at bounding box center [1194, 269] width 78 height 27
click at [1197, 224] on button "No Marks" at bounding box center [1194, 229] width 78 height 27
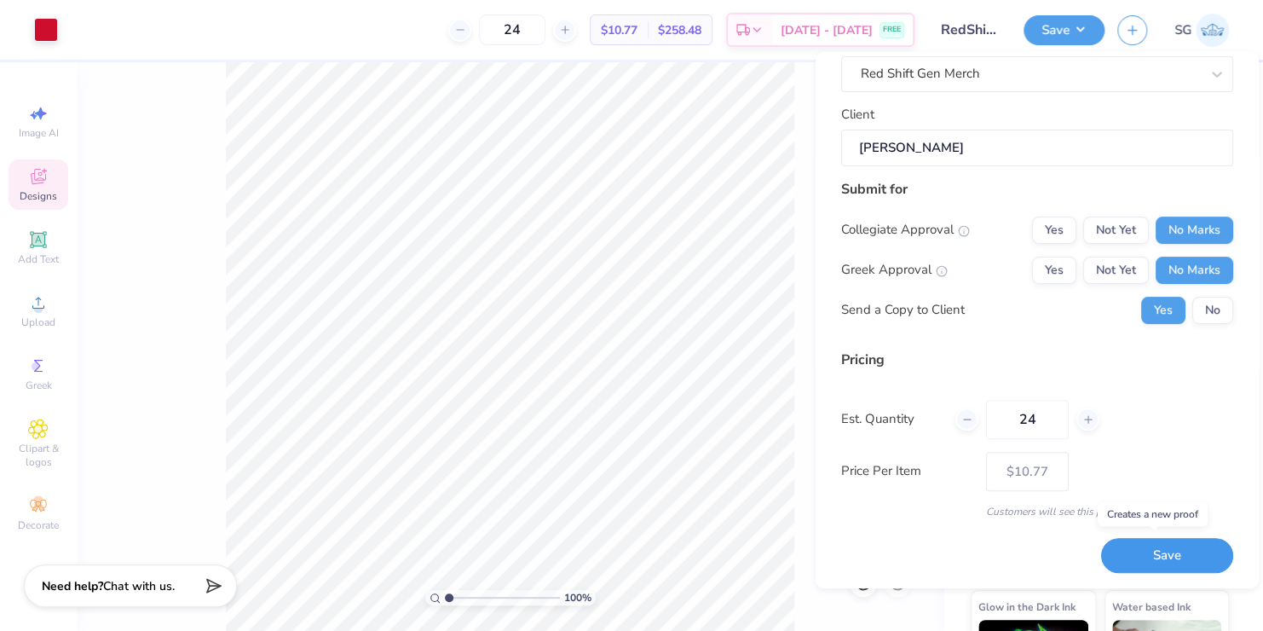
click at [1153, 550] on button "Save" at bounding box center [1167, 555] width 132 height 35
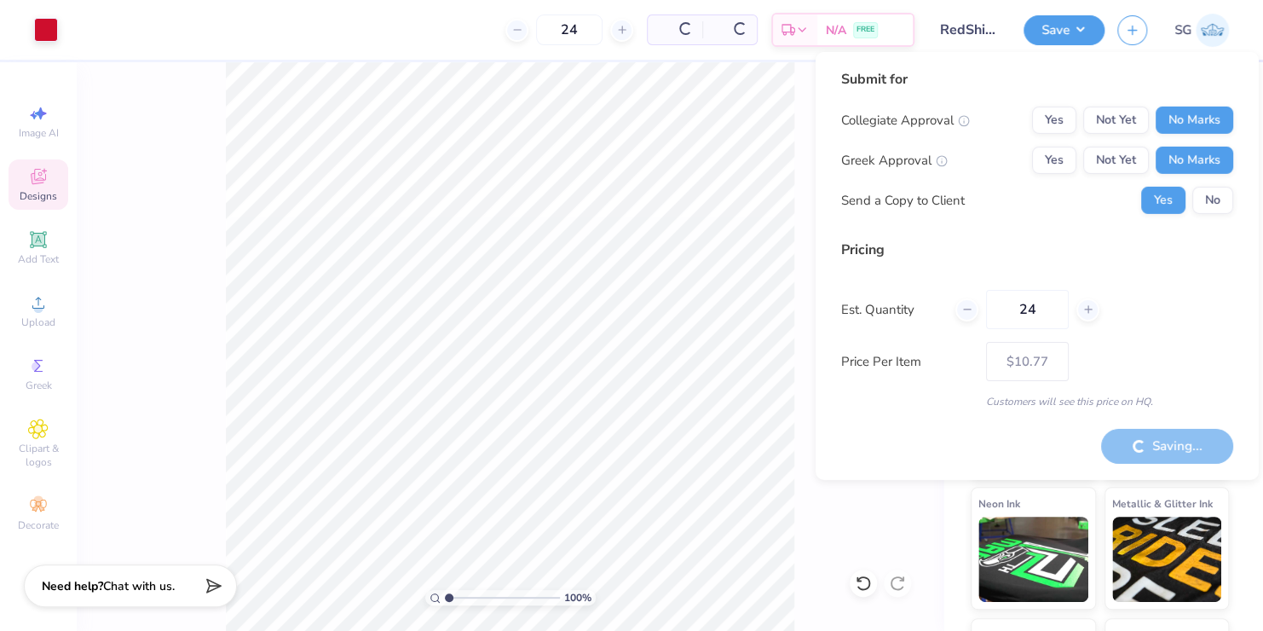
type input "– –"
